Goal: Find specific page/section: Find specific page/section

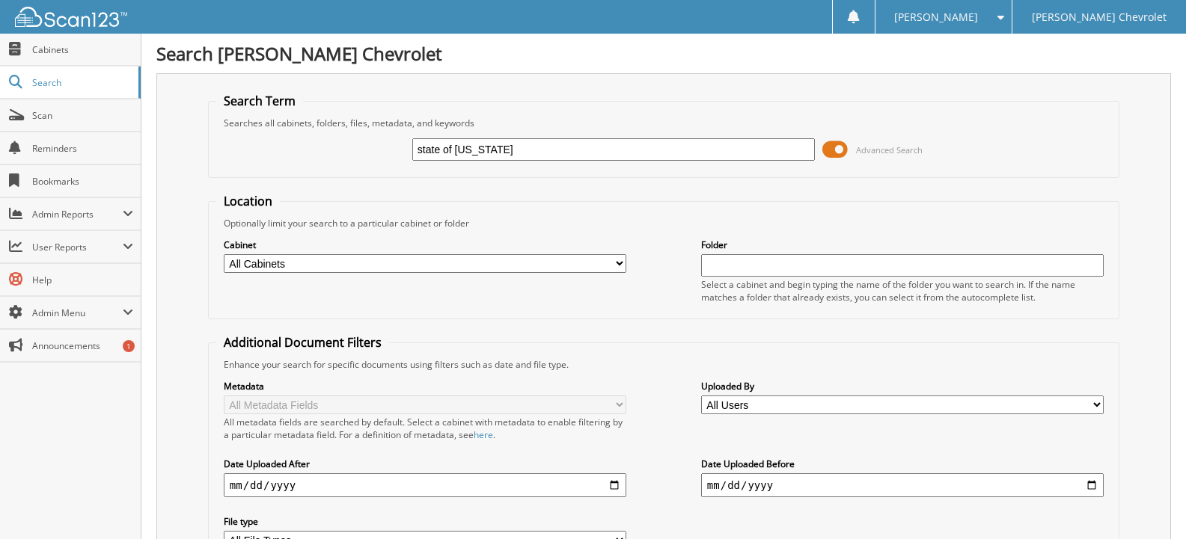
type input "state of [US_STATE]"
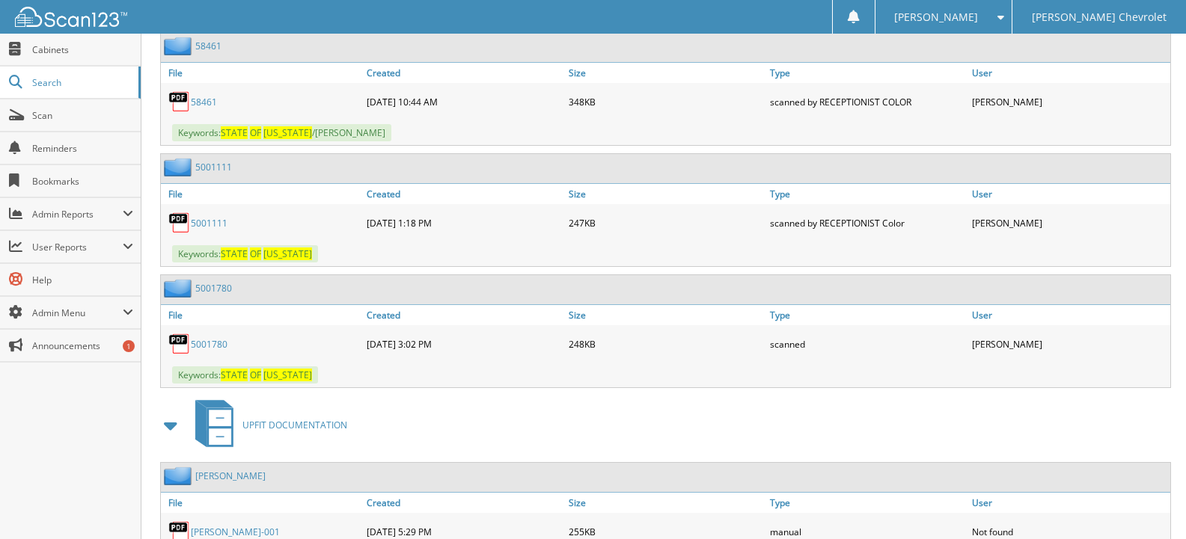
scroll to position [2095, 0]
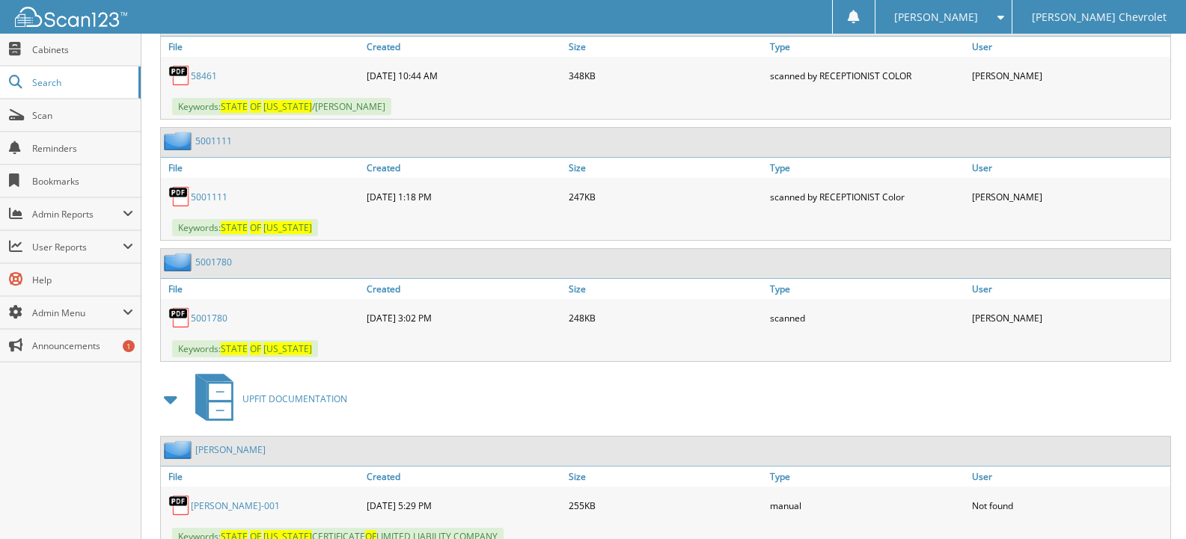
click at [206, 317] on link "5001780" at bounding box center [209, 318] width 37 height 13
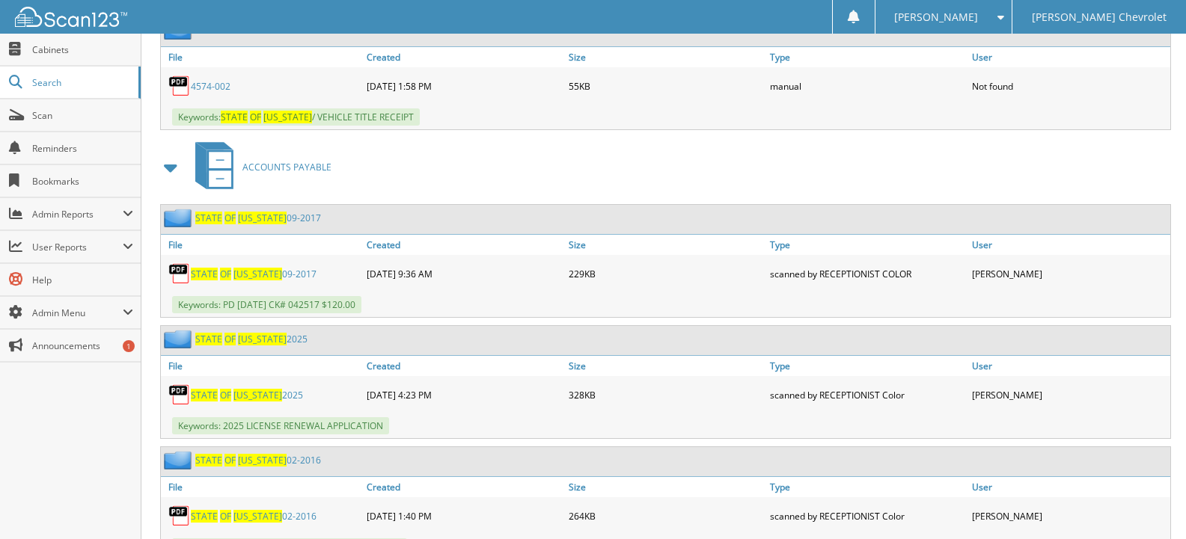
scroll to position [3067, 0]
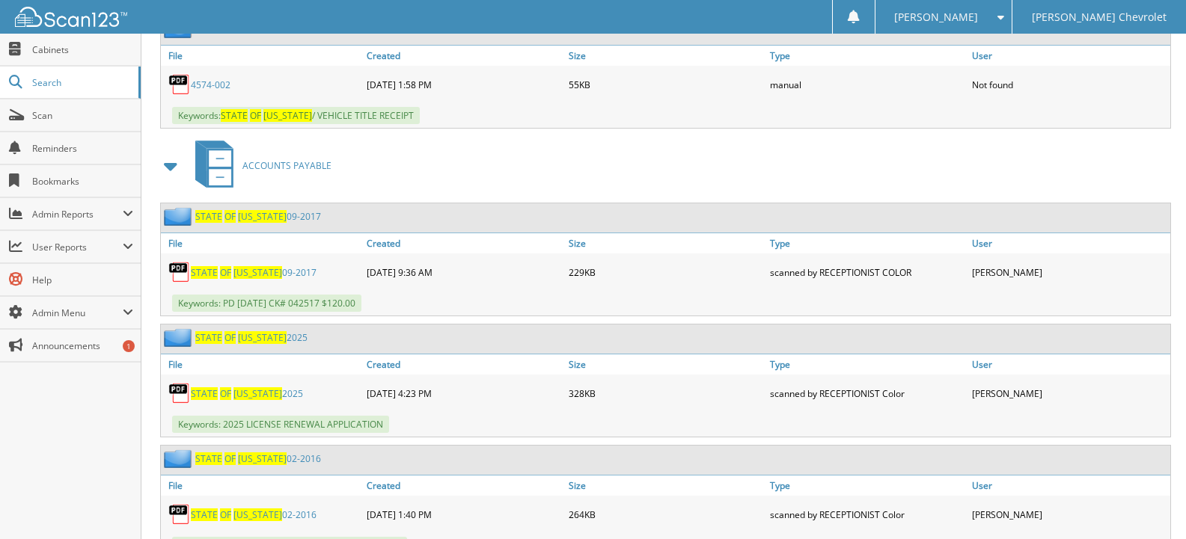
click at [256, 397] on span "[US_STATE]" at bounding box center [257, 393] width 49 height 13
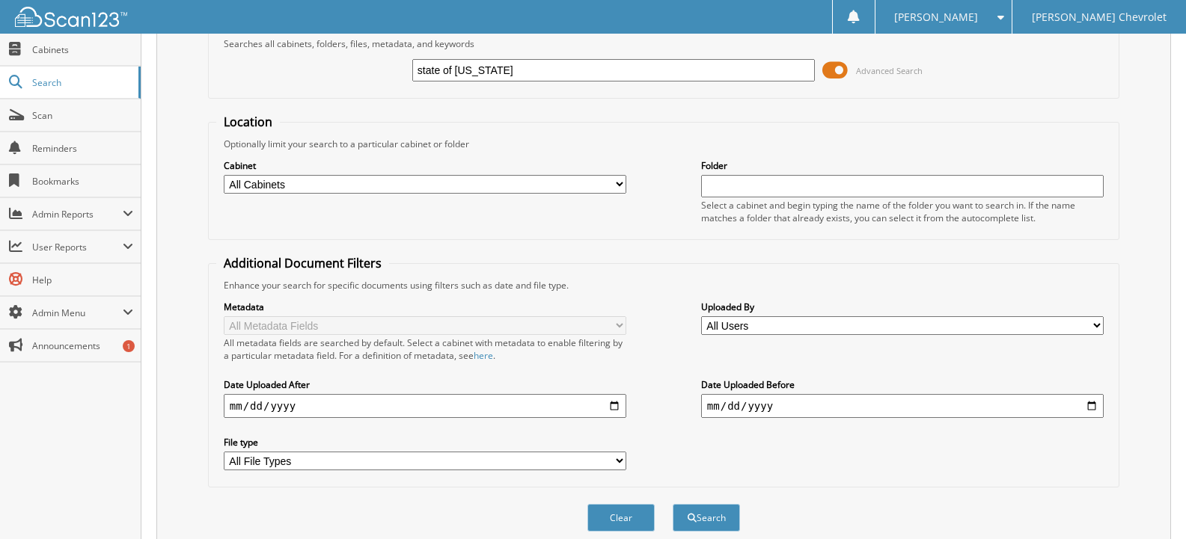
scroll to position [0, 0]
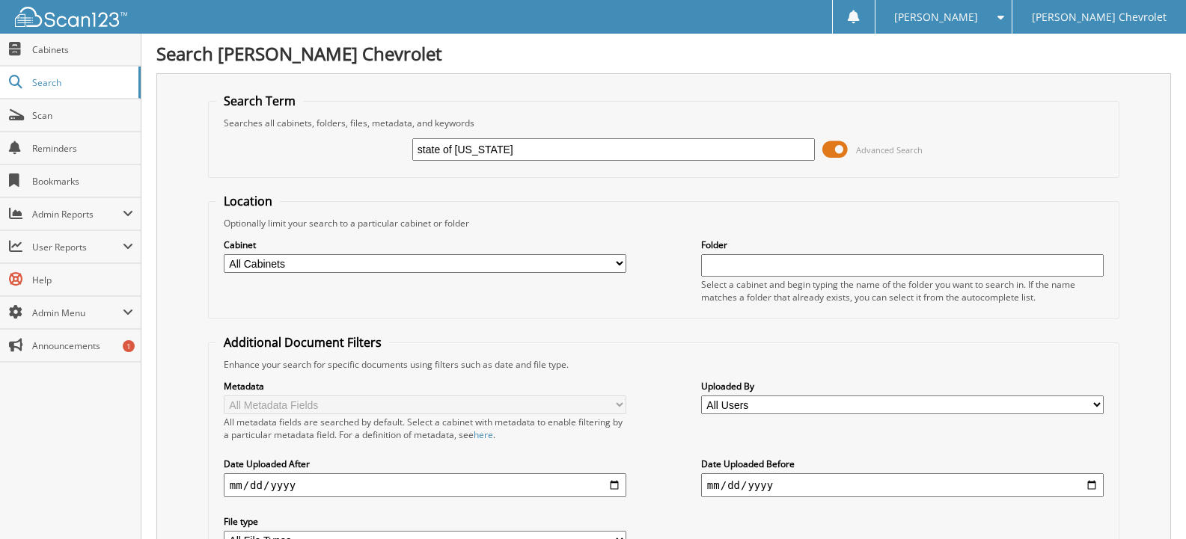
drag, startPoint x: 328, startPoint y: 263, endPoint x: 162, endPoint y: 338, distance: 182.4
click at [328, 263] on select "All Cabinets ACCOUNTS PAYABLE ACCOUNTS RECEIVABLE APPRAISALS BANKS RECS CAR DEA…" at bounding box center [425, 263] width 402 height 19
click at [55, 112] on span "Scan" at bounding box center [82, 115] width 101 height 13
